Goal: Task Accomplishment & Management: Use online tool/utility

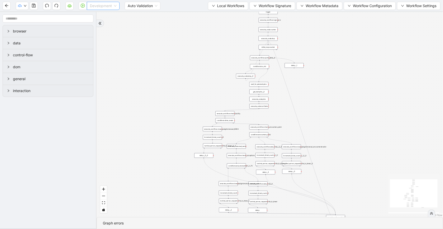
click at [102, 7] on span "Development" at bounding box center [103, 6] width 27 height 8
click at [101, 25] on div "Production" at bounding box center [103, 24] width 25 height 6
click at [81, 6] on icon "play-circle" at bounding box center [83, 6] width 4 height 4
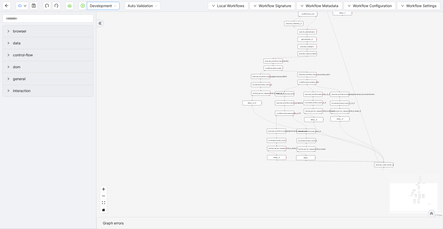
click at [96, 7] on span "Development" at bounding box center [103, 6] width 27 height 8
click at [98, 22] on div "Production" at bounding box center [103, 24] width 25 height 6
click at [83, 5] on icon "play-circle" at bounding box center [83, 6] width 4 height 4
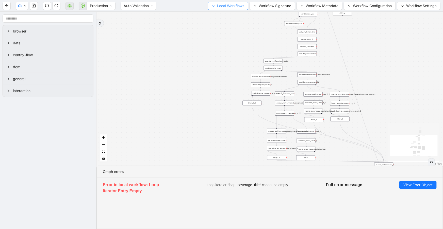
click at [240, 5] on span "Local Workflows" at bounding box center [230, 6] width 27 height 6
click at [242, 15] on span "Select" at bounding box center [226, 16] width 33 height 6
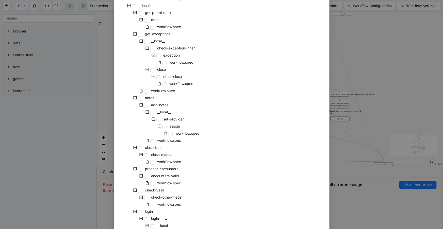
scroll to position [19, 0]
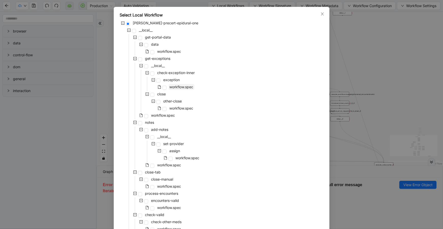
click at [170, 86] on span "workflow.spec" at bounding box center [182, 87] width 24 height 4
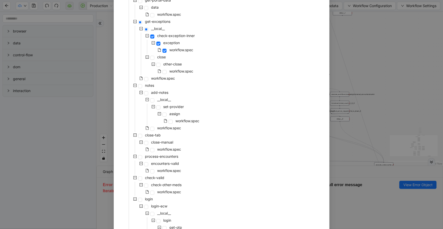
scroll to position [102, 0]
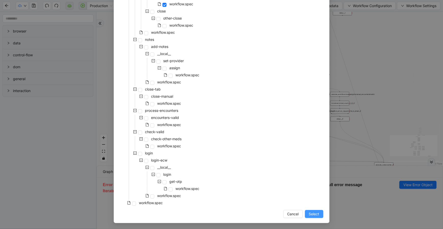
click at [312, 214] on span "Select" at bounding box center [314, 214] width 10 height 6
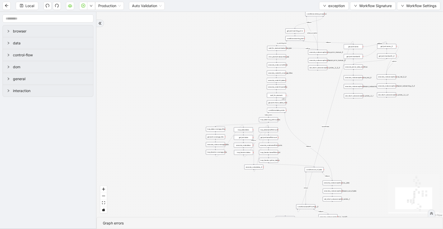
drag, startPoint x: 246, startPoint y: 126, endPoint x: 265, endPoint y: 14, distance: 114.4
click at [265, 14] on div "no_warning_text fallback fallback table_exists fallback whole_exception fallbac…" at bounding box center [269, 114] width 347 height 205
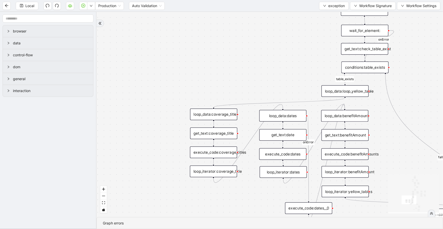
drag, startPoint x: 211, startPoint y: 91, endPoint x: 235, endPoint y: 80, distance: 26.7
click at [235, 80] on div "no_warning_text fallback fallback table_exists fallback whole_exception fallbac…" at bounding box center [269, 114] width 347 height 205
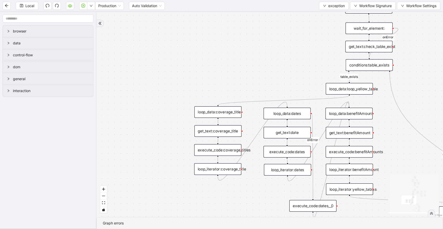
click at [226, 129] on div "get_text:coverage_title" at bounding box center [217, 131] width 47 height 12
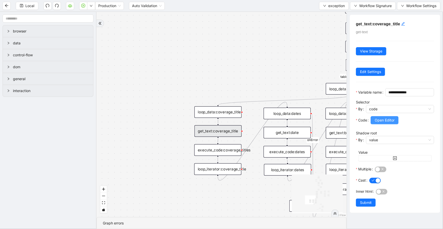
click at [385, 123] on span "Open Editor" at bounding box center [385, 121] width 20 height 6
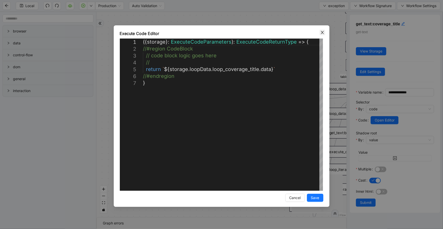
click at [322, 32] on icon "close" at bounding box center [322, 32] width 3 height 3
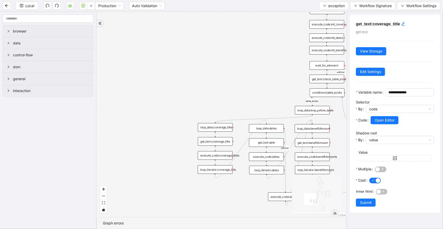
click at [260, 129] on div "loop_data:dates" at bounding box center [266, 128] width 35 height 9
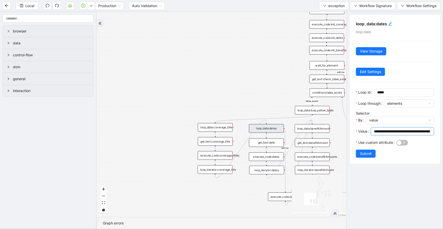
click at [392, 131] on input "**********" at bounding box center [402, 132] width 56 height 6
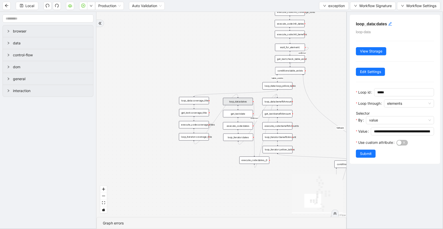
drag, startPoint x: 181, startPoint y: 166, endPoint x: 160, endPoint y: 133, distance: 38.9
click at [160, 133] on div "no_warning_text fallback fallback table_exists fallback whole_exception fallbac…" at bounding box center [221, 114] width 250 height 205
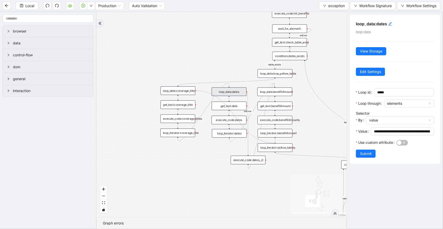
drag, startPoint x: 195, startPoint y: 90, endPoint x: 277, endPoint y: 143, distance: 97.4
click at [277, 143] on div "no_warning_text fallback fallback table_exists fallback whole_exception fallbac…" at bounding box center [221, 114] width 250 height 205
click at [231, 151] on div "no_warning_text fallback fallback table_exists fallback whole_exception fallbac…" at bounding box center [221, 114] width 250 height 205
click at [204, 150] on div "no_warning_text fallback fallback table_exists fallback whole_exception fallbac…" at bounding box center [221, 114] width 250 height 205
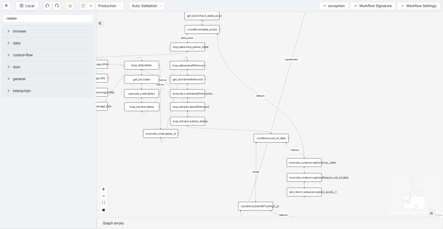
click at [261, 136] on div "conditions:out_of_date" at bounding box center [271, 138] width 35 height 9
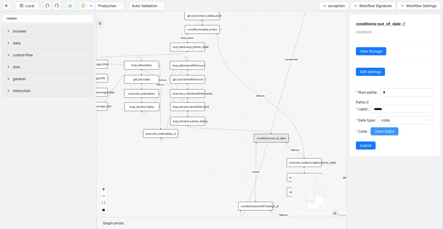
click at [380, 134] on span "Open Editor" at bounding box center [385, 132] width 20 height 6
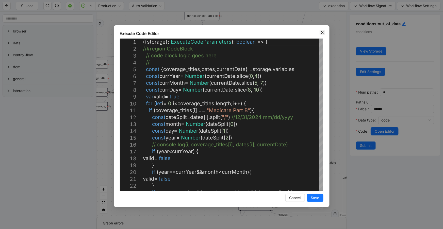
click at [322, 32] on icon "close" at bounding box center [322, 32] width 3 height 3
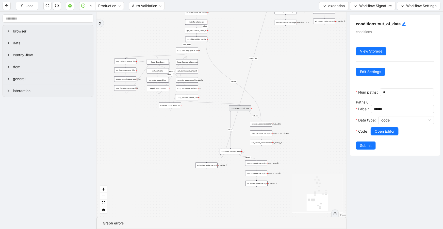
drag, startPoint x: 216, startPoint y: 160, endPoint x: 193, endPoint y: 118, distance: 47.8
click at [193, 118] on div "no_warning_text fallback fallback table_exists fallback whole_exception fallbac…" at bounding box center [221, 114] width 250 height 205
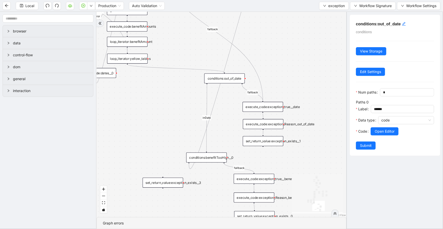
click at [265, 107] on div "execute_code:exception_true__date" at bounding box center [263, 107] width 41 height 10
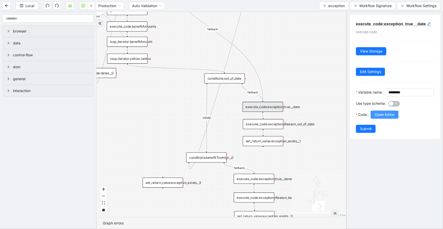
click at [381, 118] on span "Open Editor" at bounding box center [385, 115] width 20 height 6
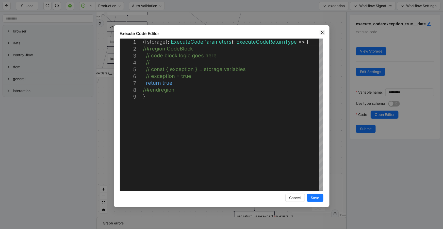
click at [322, 35] on div "Execute Code Editor" at bounding box center [222, 33] width 204 height 6
click at [323, 33] on icon "close" at bounding box center [322, 32] width 3 height 3
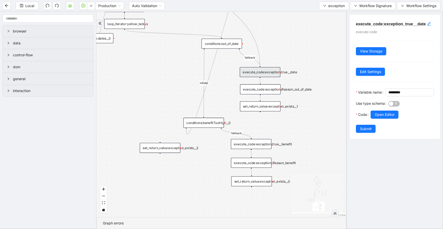
drag, startPoint x: 253, startPoint y: 156, endPoint x: 251, endPoint y: 121, distance: 34.9
click at [251, 121] on div "no_warning_text fallback fallback table_exists fallback whole_exception fallbac…" at bounding box center [221, 114] width 250 height 205
click at [254, 145] on div "execute_code:exception_true__benefit" at bounding box center [251, 144] width 41 height 10
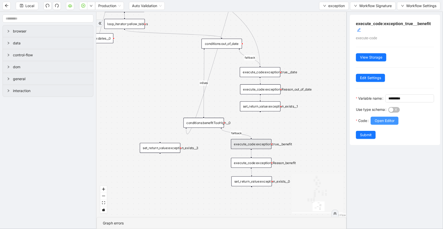
click at [389, 124] on span "Open Editor" at bounding box center [385, 121] width 20 height 6
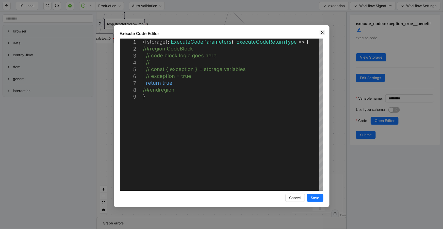
click at [321, 30] on span "Close" at bounding box center [323, 33] width 6 height 6
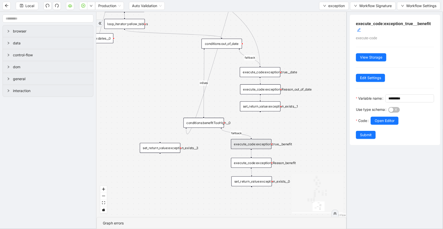
click at [265, 163] on div "execute_code:exception_Reason_benefit" at bounding box center [251, 163] width 41 height 10
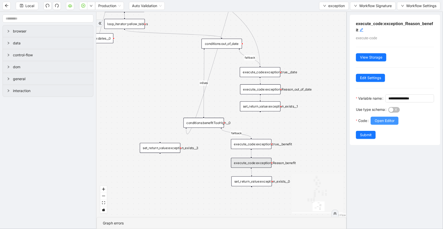
click at [385, 124] on span "Open Editor" at bounding box center [385, 121] width 20 height 6
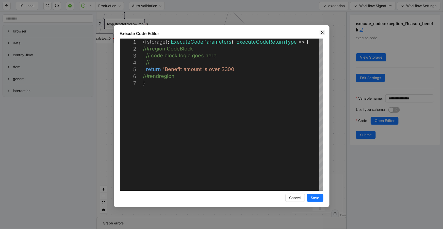
click at [324, 32] on icon "close" at bounding box center [322, 32] width 4 height 4
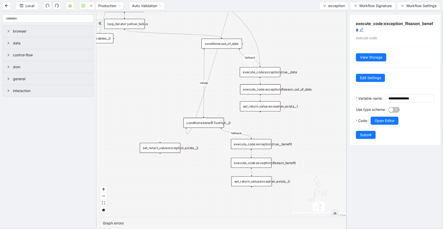
click at [261, 185] on div "set_return_value:exception_exists__0" at bounding box center [252, 181] width 41 height 10
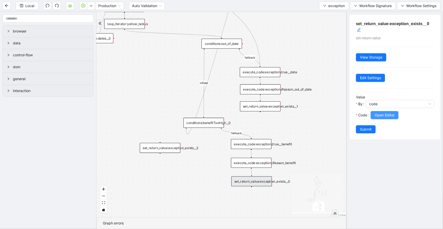
click at [379, 114] on span "Open Editor" at bounding box center [385, 115] width 20 height 6
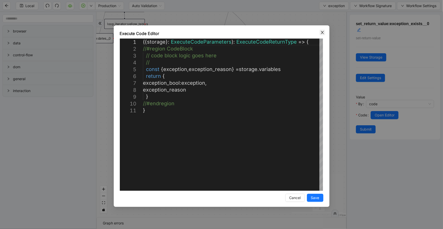
click at [322, 32] on icon "close" at bounding box center [322, 32] width 4 height 4
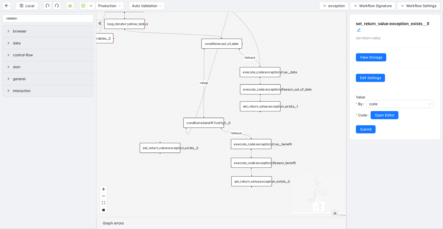
click at [272, 89] on div "execute_code:exception_Reason_out_of_date" at bounding box center [260, 90] width 41 height 10
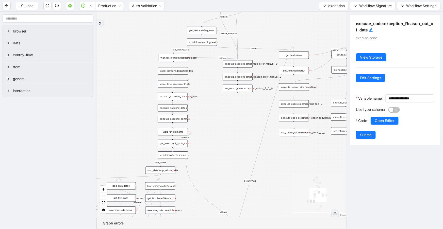
drag, startPoint x: 315, startPoint y: 43, endPoint x: 312, endPoint y: 225, distance: 182.1
click at [312, 225] on section "no_warning_text fallback fallback table_exists fallback whole_exception fallbac…" at bounding box center [221, 120] width 250 height 217
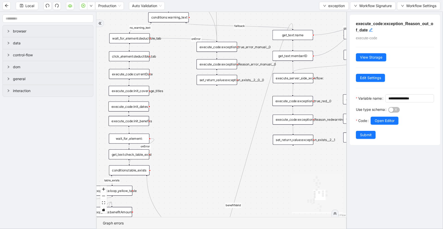
drag, startPoint x: 303, startPoint y: 181, endPoint x: 299, endPoint y: 175, distance: 7.5
click at [299, 175] on icon "React Flow mini map" at bounding box center [317, 194] width 51 height 38
click at [296, 79] on div "execute_server_side_workflow:" at bounding box center [293, 78] width 41 height 10
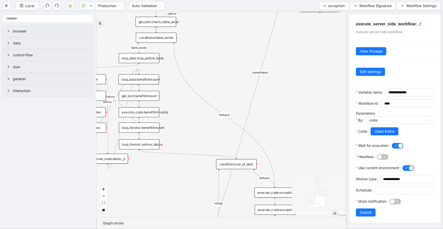
drag, startPoint x: 268, startPoint y: 168, endPoint x: 296, endPoint y: 43, distance: 127.8
click at [296, 43] on div "no_warning_text fallback fallback table_exists fallback whole_exception fallbac…" at bounding box center [221, 114] width 250 height 205
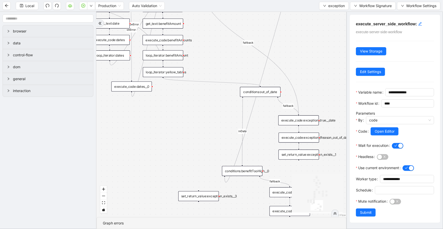
drag, startPoint x: 270, startPoint y: 133, endPoint x: 274, endPoint y: 79, distance: 54.2
click at [289, 66] on div "no_warning_text fallback fallback table_exists fallback whole_exception fallbac…" at bounding box center [221, 114] width 250 height 205
click at [261, 90] on div "conditions:out_of_date" at bounding box center [258, 93] width 41 height 10
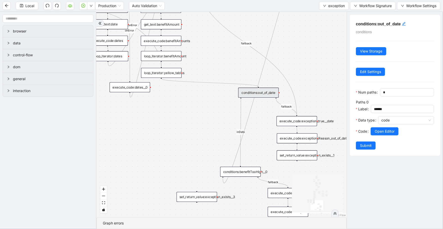
click at [245, 174] on div "conditions:benefitTooHigh__0" at bounding box center [240, 172] width 41 height 10
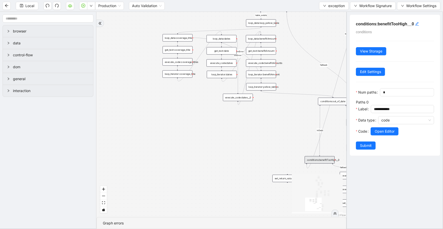
drag, startPoint x: 187, startPoint y: 105, endPoint x: 300, endPoint y: 107, distance: 113.7
click at [301, 108] on div "no_warning_text fallback fallback table_exists fallback whole_exception fallbac…" at bounding box center [221, 114] width 250 height 205
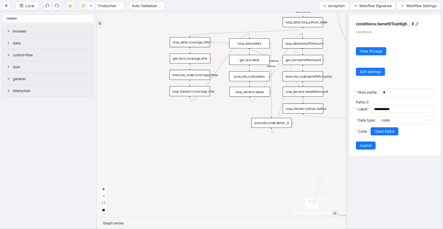
click at [217, 43] on icon "Edge from loop_data:coverage_title to loop_iterator:yellow_tables" at bounding box center [257, 72] width 92 height 60
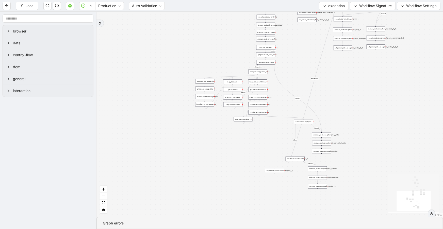
drag, startPoint x: 223, startPoint y: 152, endPoint x: 226, endPoint y: 122, distance: 30.8
click at [225, 123] on div "no_warning_text fallback fallback table_exists fallback whole_exception fallbac…" at bounding box center [269, 114] width 347 height 205
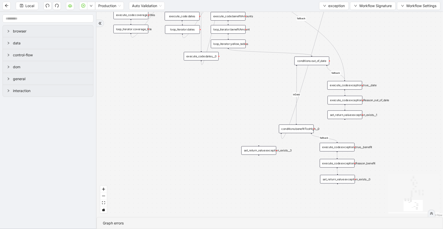
click at [353, 83] on div "execute_code:exception_true__date" at bounding box center [344, 85] width 35 height 9
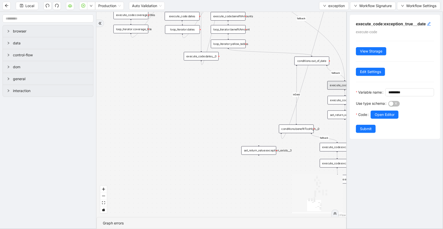
click at [329, 101] on div "execute_code:exception_Reason_out_of_date" at bounding box center [345, 100] width 35 height 9
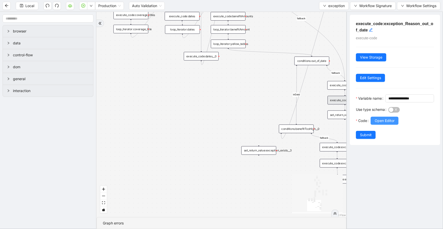
click at [380, 124] on span "Open Editor" at bounding box center [385, 121] width 20 height 6
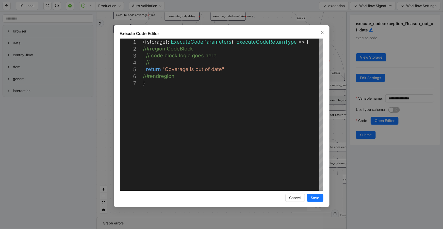
click at [276, 18] on div "**********" at bounding box center [221, 114] width 443 height 229
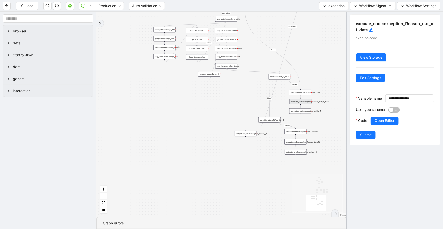
drag, startPoint x: 276, startPoint y: 156, endPoint x: 258, endPoint y: 140, distance: 23.9
click at [256, 145] on div "no_warning_text fallback fallback table_exists fallback whole_exception fallbac…" at bounding box center [221, 114] width 250 height 205
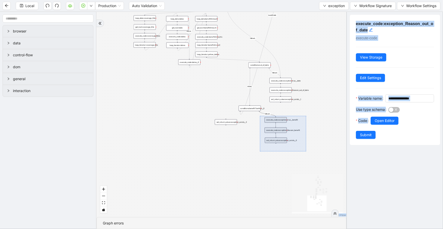
drag, startPoint x: 260, startPoint y: 116, endPoint x: 306, endPoint y: 152, distance: 58.3
click at [306, 152] on div "no_warning_text fallback fallback table_exists fallback whole_exception fallbac…" at bounding box center [221, 114] width 250 height 205
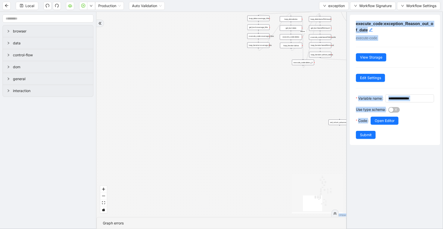
drag, startPoint x: 149, startPoint y: 140, endPoint x: 268, endPoint y: 141, distance: 118.8
click at [268, 141] on div "no_warning_text fallback fallback table_exists fallback whole_exception fallbac…" at bounding box center [221, 114] width 250 height 205
drag, startPoint x: 296, startPoint y: 107, endPoint x: 244, endPoint y: 111, distance: 51.4
click at [246, 110] on div "no_warning_text fallback fallback table_exists fallback whole_exception fallbac…" at bounding box center [221, 114] width 250 height 205
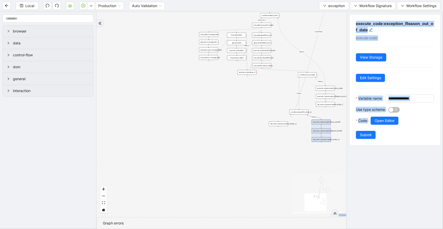
click at [248, 104] on div "no_warning_text fallback fallback table_exists fallback whole_exception fallbac…" at bounding box center [221, 114] width 250 height 205
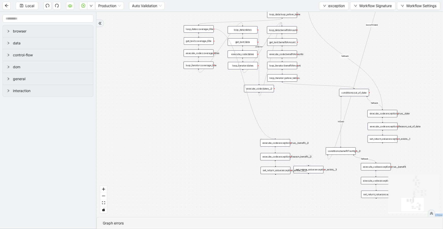
drag, startPoint x: 213, startPoint y: 29, endPoint x: 275, endPoint y: 139, distance: 126.4
click at [386, 5] on span "Workflow Signature" at bounding box center [375, 6] width 32 height 6
click at [380, 54] on span "Type" at bounding box center [372, 56] width 34 height 6
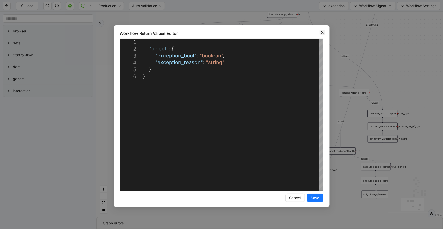
click at [324, 34] on span "Close" at bounding box center [323, 33] width 6 height 6
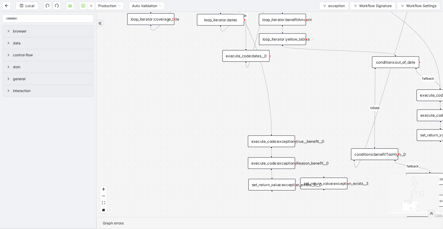
click at [282, 144] on div "execute_code:exception_true__benefit__0" at bounding box center [271, 142] width 47 height 12
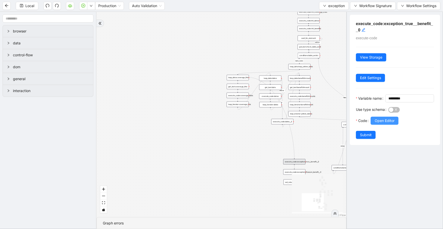
click at [378, 124] on span "Open Editor" at bounding box center [385, 121] width 20 height 6
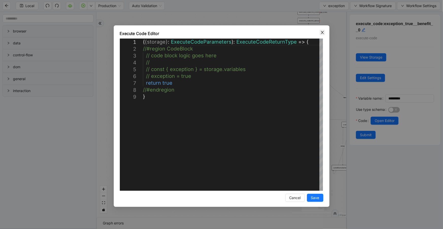
click at [323, 31] on icon "close" at bounding box center [322, 32] width 4 height 4
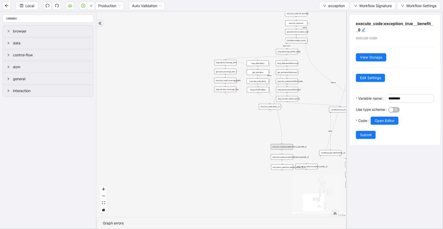
drag, startPoint x: 254, startPoint y: 145, endPoint x: 218, endPoint y: 99, distance: 59.0
click at [218, 98] on div "no_warning_text fallback fallback table_exists fallback whole_exception fallbac…" at bounding box center [221, 114] width 250 height 205
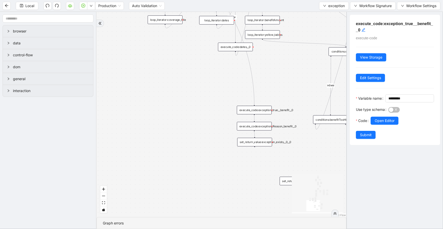
drag, startPoint x: 302, startPoint y: 142, endPoint x: 300, endPoint y: 177, distance: 35.8
click at [306, 181] on div "no_warning_text fallback fallback table_exists fallback whole_exception fallbac…" at bounding box center [221, 114] width 250 height 205
click at [265, 123] on div "execute_code:exception_Reason_benefit__0" at bounding box center [254, 126] width 35 height 9
click at [390, 124] on span "Open Editor" at bounding box center [385, 121] width 20 height 6
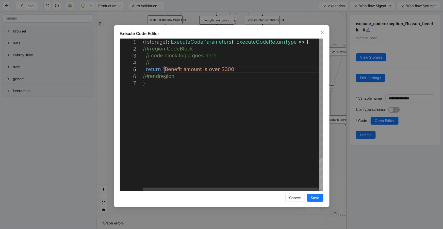
scroll to position [0, 3]
drag, startPoint x: 165, startPoint y: 69, endPoint x: 231, endPoint y: 68, distance: 66.3
click at [209, 69] on div "( { storage } : ExecuteCodeParameters ): ExecuteCodeReturnType => { //#region C…" at bounding box center [233, 135] width 181 height 193
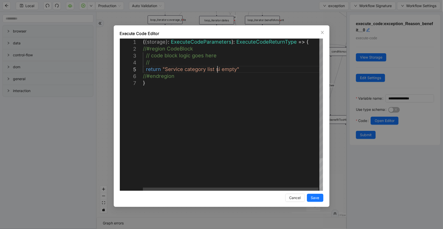
click at [217, 69] on div "( { storage } : ExecuteCodeParameters ): ExecuteCodeReturnType => { //#region C…" at bounding box center [233, 135] width 181 height 193
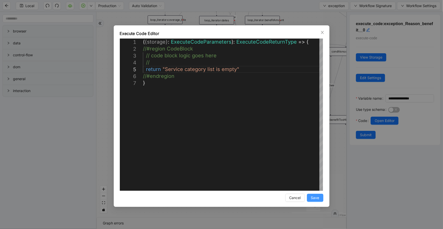
type textarea "**********"
click at [317, 198] on span "Save" at bounding box center [315, 198] width 8 height 6
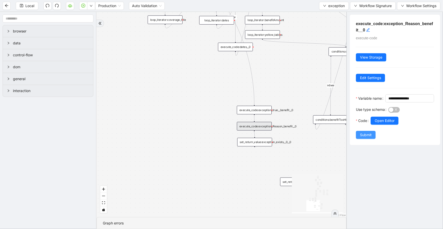
click at [370, 138] on span "Submit" at bounding box center [366, 135] width 12 height 6
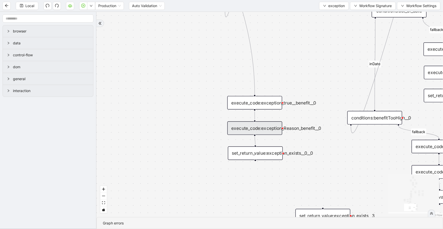
click at [269, 155] on div "set_return_value:exception_exists__0__0" at bounding box center [255, 152] width 55 height 13
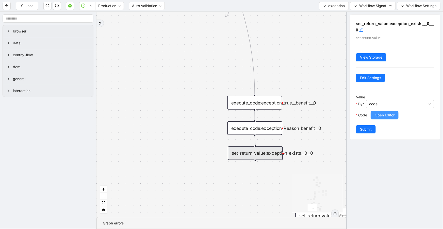
click at [381, 117] on span "Open Editor" at bounding box center [385, 115] width 20 height 6
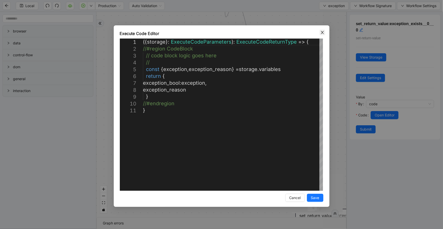
click at [322, 33] on icon "close" at bounding box center [322, 32] width 3 height 3
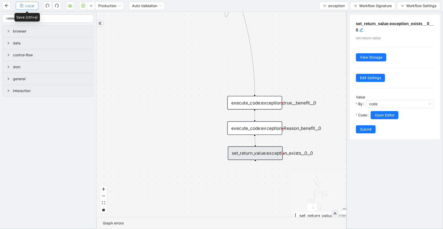
click at [33, 5] on span "Local" at bounding box center [29, 6] width 9 height 6
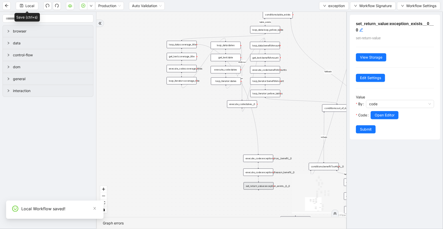
click at [269, 31] on div "loop_data:loop_yellow_table" at bounding box center [265, 29] width 30 height 7
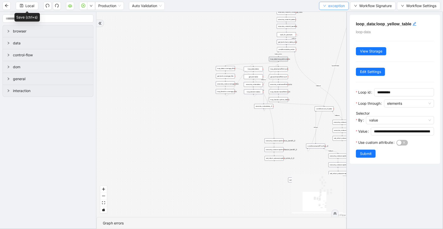
click at [327, 5] on button "exception" at bounding box center [334, 6] width 30 height 8
click at [337, 15] on span "Select" at bounding box center [333, 16] width 21 height 6
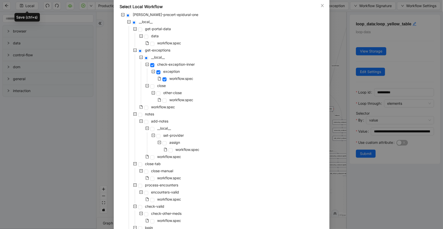
scroll to position [102, 0]
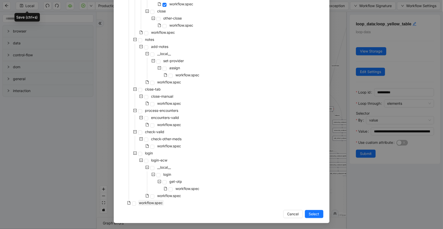
click at [160, 201] on span "workflow.spec" at bounding box center [151, 203] width 24 height 4
click at [171, 32] on span "workflow.spec" at bounding box center [163, 32] width 24 height 4
click at [312, 214] on span "Select" at bounding box center [314, 214] width 10 height 6
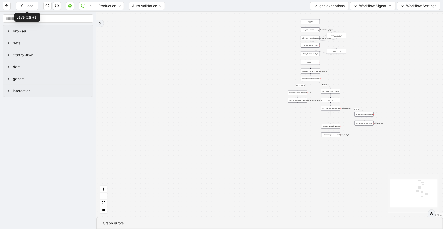
drag, startPoint x: 297, startPoint y: 74, endPoint x: 292, endPoint y: 193, distance: 119.1
click at [291, 206] on div "fallback has_exception onError trigger click_element:click_patient_name_again c…" at bounding box center [269, 114] width 347 height 205
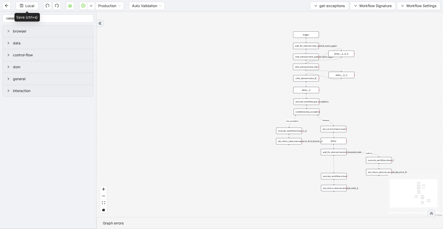
click at [311, 113] on div "conditions:has_exception" at bounding box center [307, 112] width 26 height 6
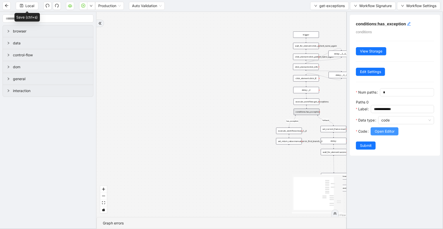
click at [384, 136] on button "Open Editor" at bounding box center [385, 131] width 28 height 8
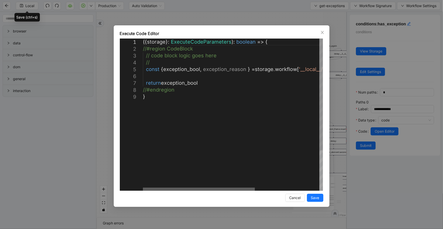
click at [176, 188] on div at bounding box center [199, 189] width 112 height 3
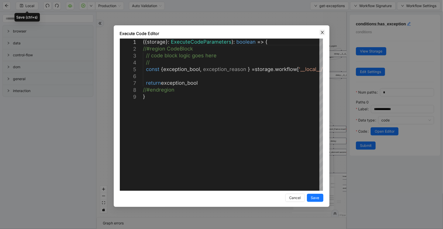
click at [320, 33] on span "Close" at bounding box center [323, 33] width 6 height 6
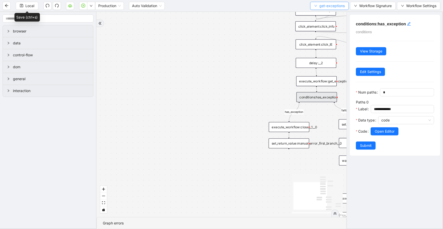
click at [322, 7] on span "get-exceptions" at bounding box center [331, 6] width 25 height 6
click at [326, 14] on span "Select" at bounding box center [329, 16] width 30 height 6
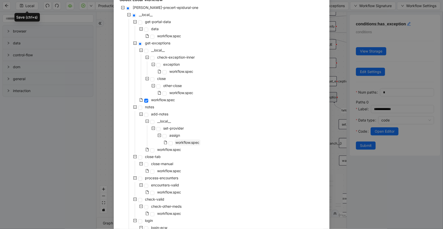
scroll to position [55, 0]
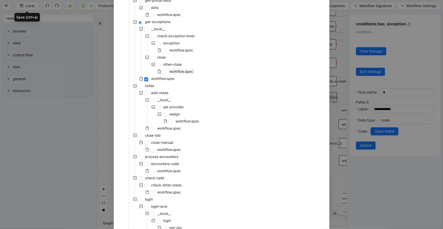
click at [179, 73] on span "workflow.spec" at bounding box center [182, 71] width 24 height 4
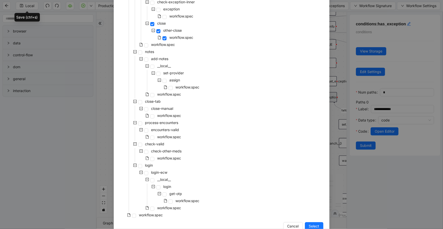
scroll to position [102, 0]
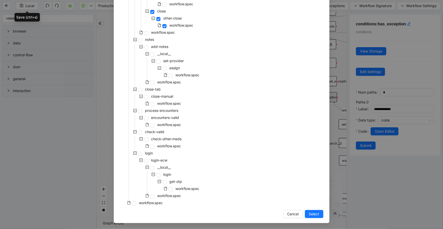
click at [316, 219] on div "Select Local Workflow [PERSON_NAME]-precert-epidural-one __local__ get-portal-d…" at bounding box center [222, 74] width 216 height 300
click at [167, 33] on span "workflow.spec" at bounding box center [163, 32] width 24 height 4
click at [309, 215] on span "Select" at bounding box center [314, 214] width 10 height 6
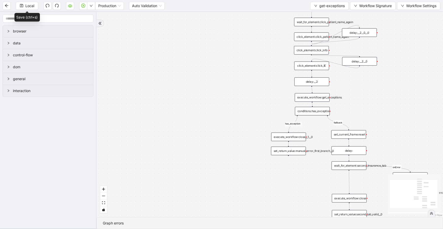
click at [320, 110] on div "conditions:has_exception" at bounding box center [312, 111] width 35 height 9
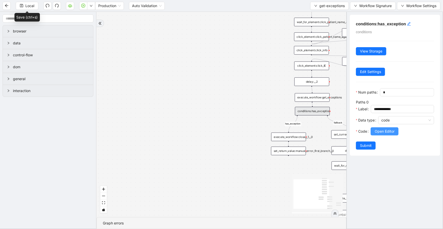
click at [377, 134] on span "Open Editor" at bounding box center [385, 132] width 20 height 6
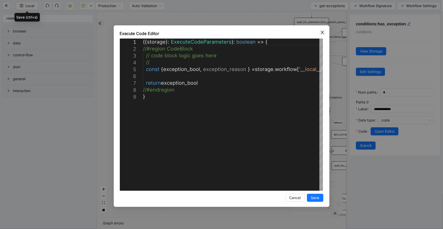
click at [322, 34] on icon "close" at bounding box center [322, 32] width 4 height 4
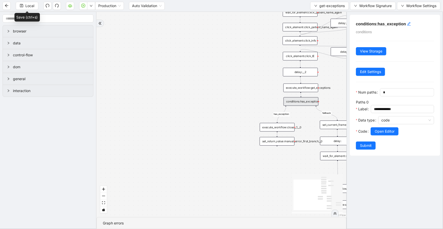
drag, startPoint x: 233, startPoint y: 147, endPoint x: 224, endPoint y: 140, distance: 10.8
click at [224, 140] on div "fallback has_exception onError trigger click_element:click_patient_name_again c…" at bounding box center [221, 114] width 250 height 205
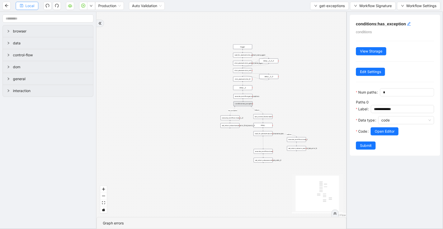
click at [22, 5] on icon "save" at bounding box center [22, 6] width 4 height 4
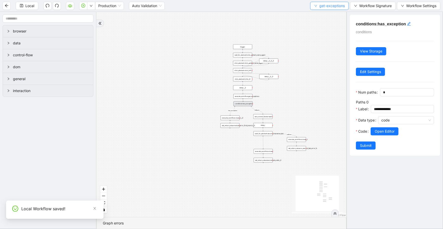
click at [341, 8] on span "get-exceptions" at bounding box center [331, 6] width 25 height 6
click at [338, 15] on span "Select" at bounding box center [329, 16] width 30 height 6
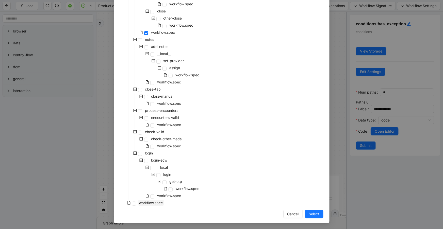
click at [152, 203] on span "workflow.spec" at bounding box center [151, 203] width 24 height 4
click at [313, 216] on span "Select" at bounding box center [314, 214] width 10 height 6
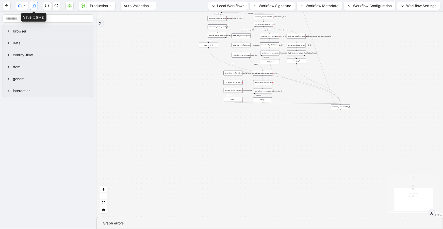
click at [34, 7] on icon "save" at bounding box center [34, 6] width 4 height 4
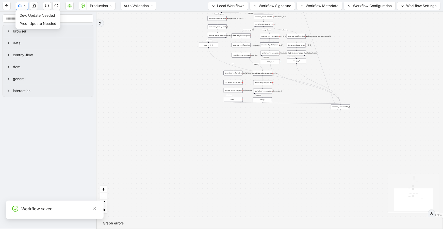
click at [22, 4] on button "button" at bounding box center [22, 6] width 13 height 8
click at [27, 14] on span "Dev: Update Needed" at bounding box center [38, 16] width 37 height 6
click at [24, 6] on icon "down" at bounding box center [25, 5] width 3 height 3
click at [29, 23] on span "Prod: Update Needed" at bounding box center [38, 24] width 37 height 6
drag, startPoint x: 66, startPoint y: 7, endPoint x: 72, endPoint y: 13, distance: 7.9
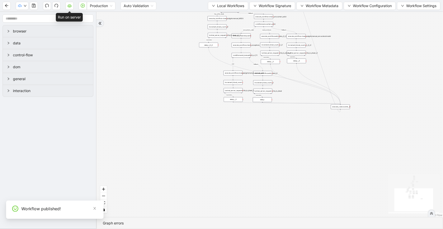
click at [66, 7] on button "button" at bounding box center [70, 6] width 8 height 8
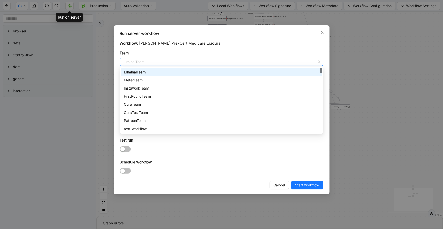
click at [157, 60] on span "LuminaiTeam" at bounding box center [222, 62] width 198 height 8
type input "**"
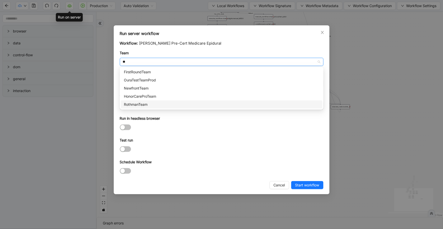
click at [165, 104] on div "RothmanTeam" at bounding box center [221, 105] width 195 height 6
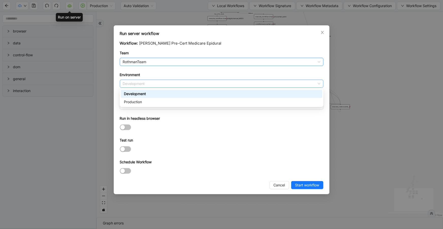
click at [164, 83] on span "Development" at bounding box center [222, 84] width 198 height 8
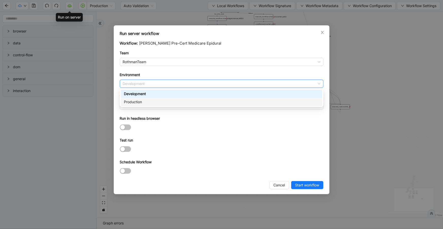
click at [159, 103] on div "Production" at bounding box center [221, 102] width 195 height 6
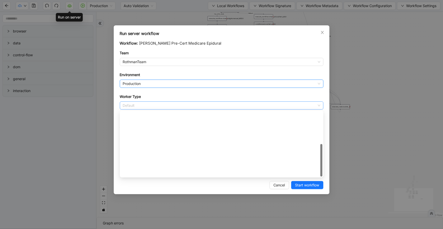
click at [156, 107] on span "Default" at bounding box center [222, 106] width 198 height 8
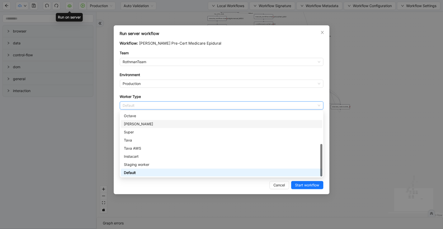
click at [159, 122] on div "[PERSON_NAME]" at bounding box center [221, 124] width 195 height 6
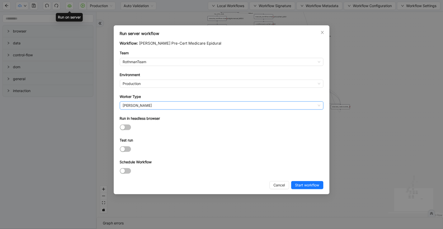
click at [192, 153] on div at bounding box center [222, 149] width 204 height 8
click at [300, 185] on span "Start workflow" at bounding box center [307, 186] width 24 height 6
